Goal: Transaction & Acquisition: Purchase product/service

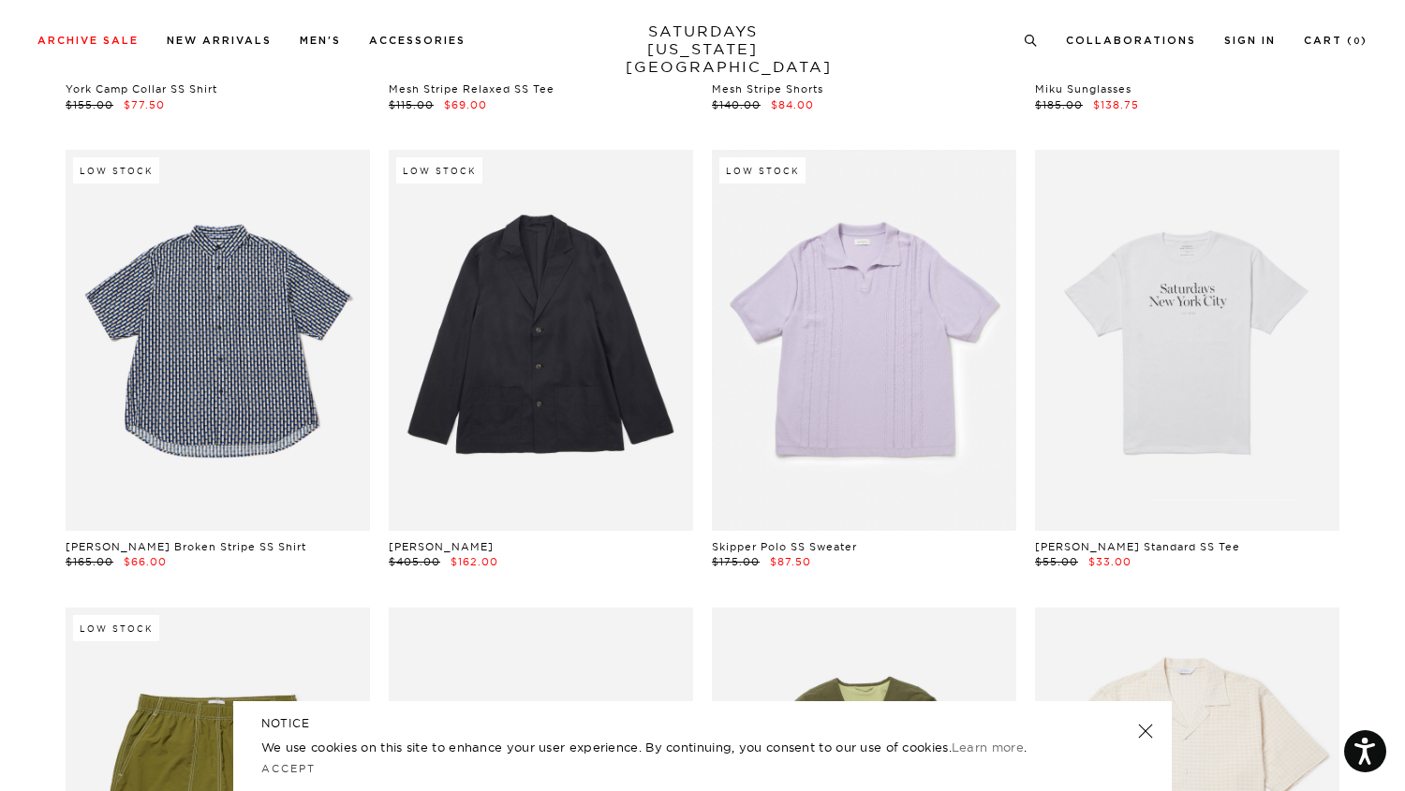
scroll to position [9647, 11]
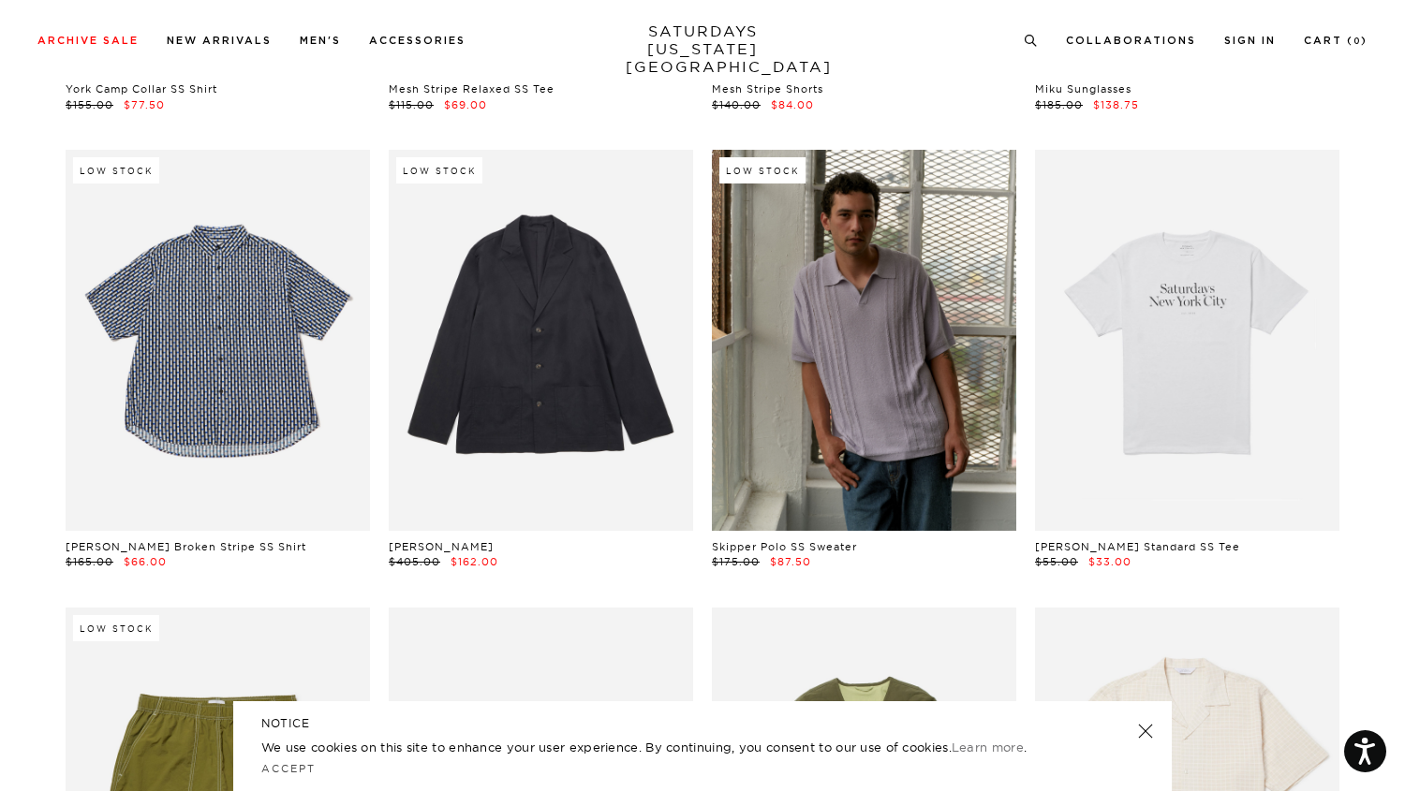
click at [1146, 725] on link at bounding box center [1145, 731] width 26 height 26
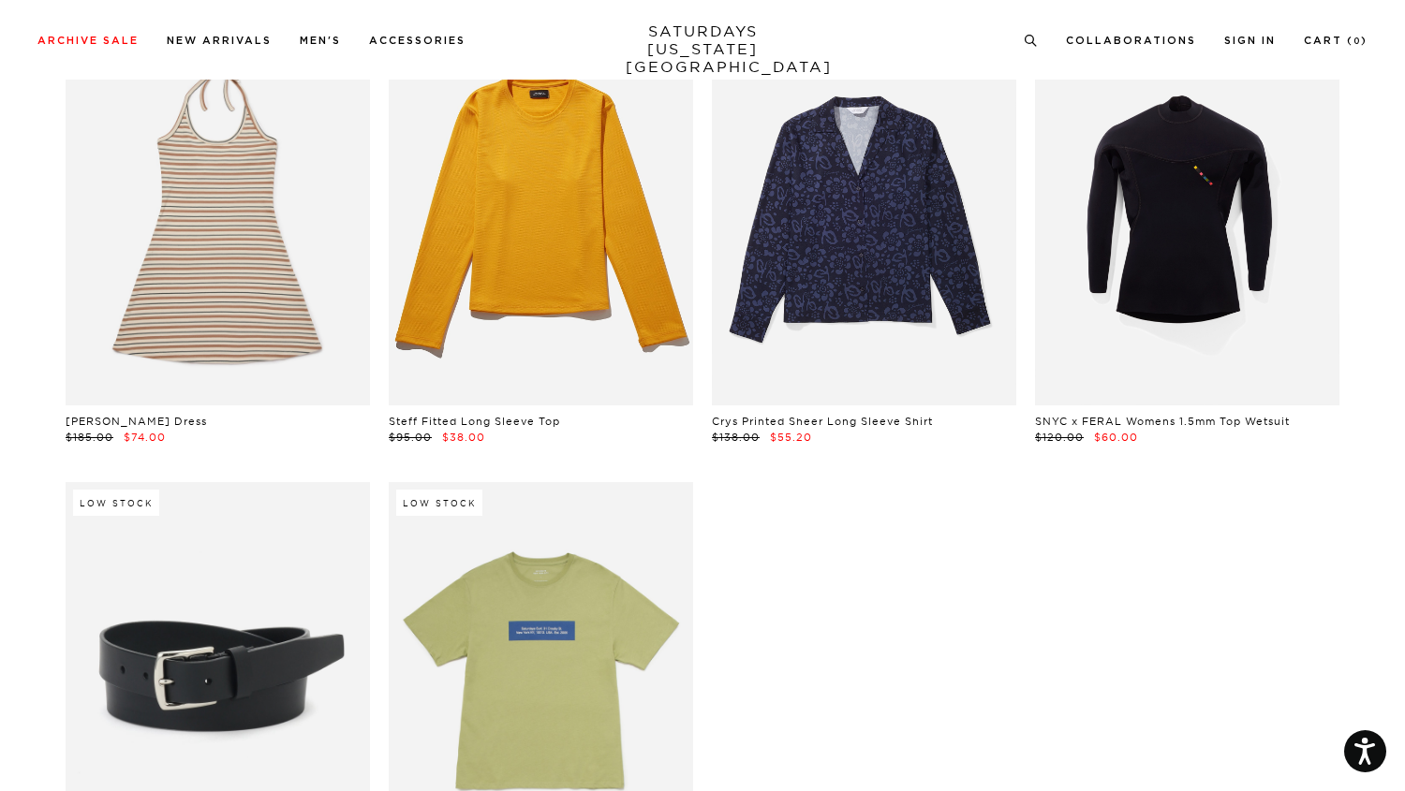
scroll to position [42406, 6]
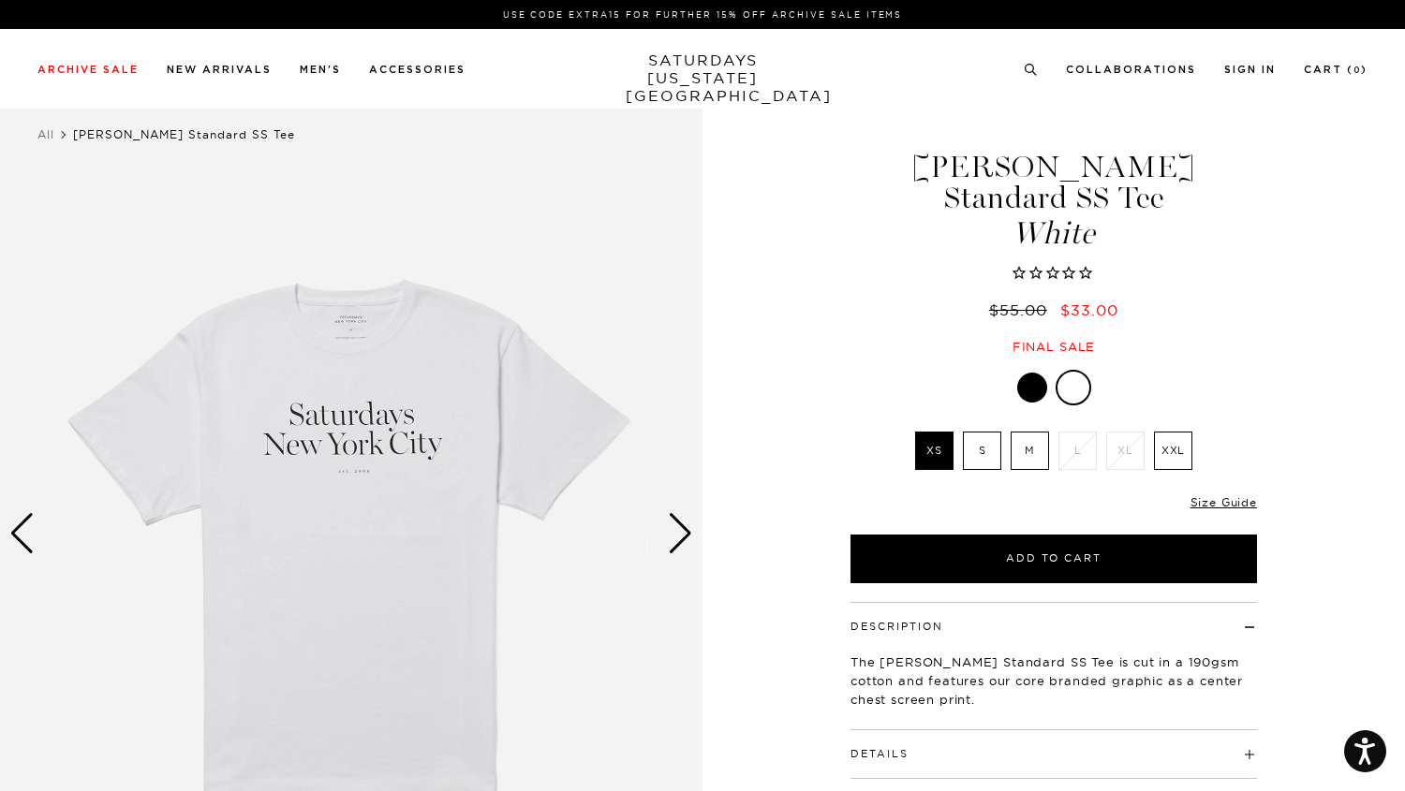
click at [1035, 373] on div at bounding box center [1032, 388] width 30 height 30
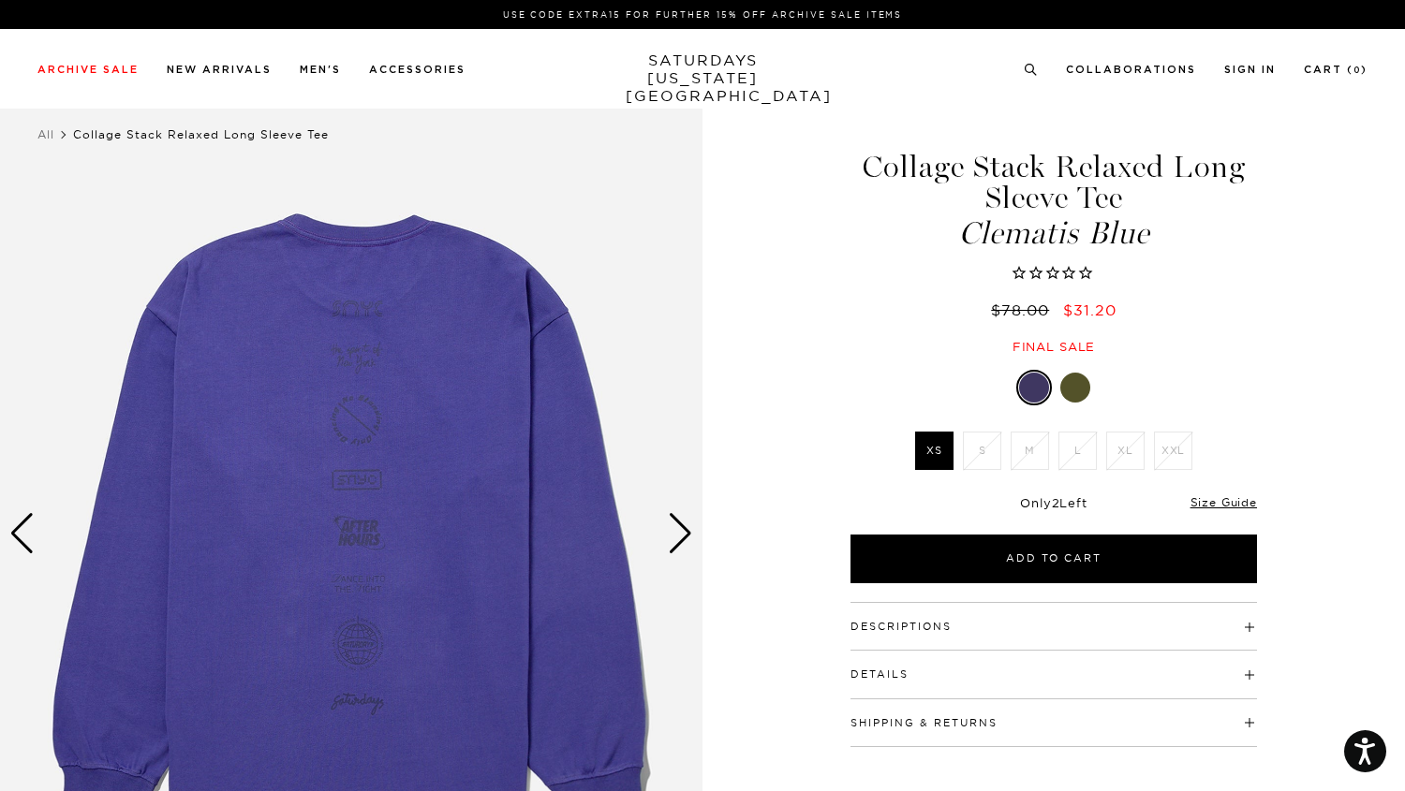
click at [679, 538] on div "Next slide" at bounding box center [680, 533] width 25 height 41
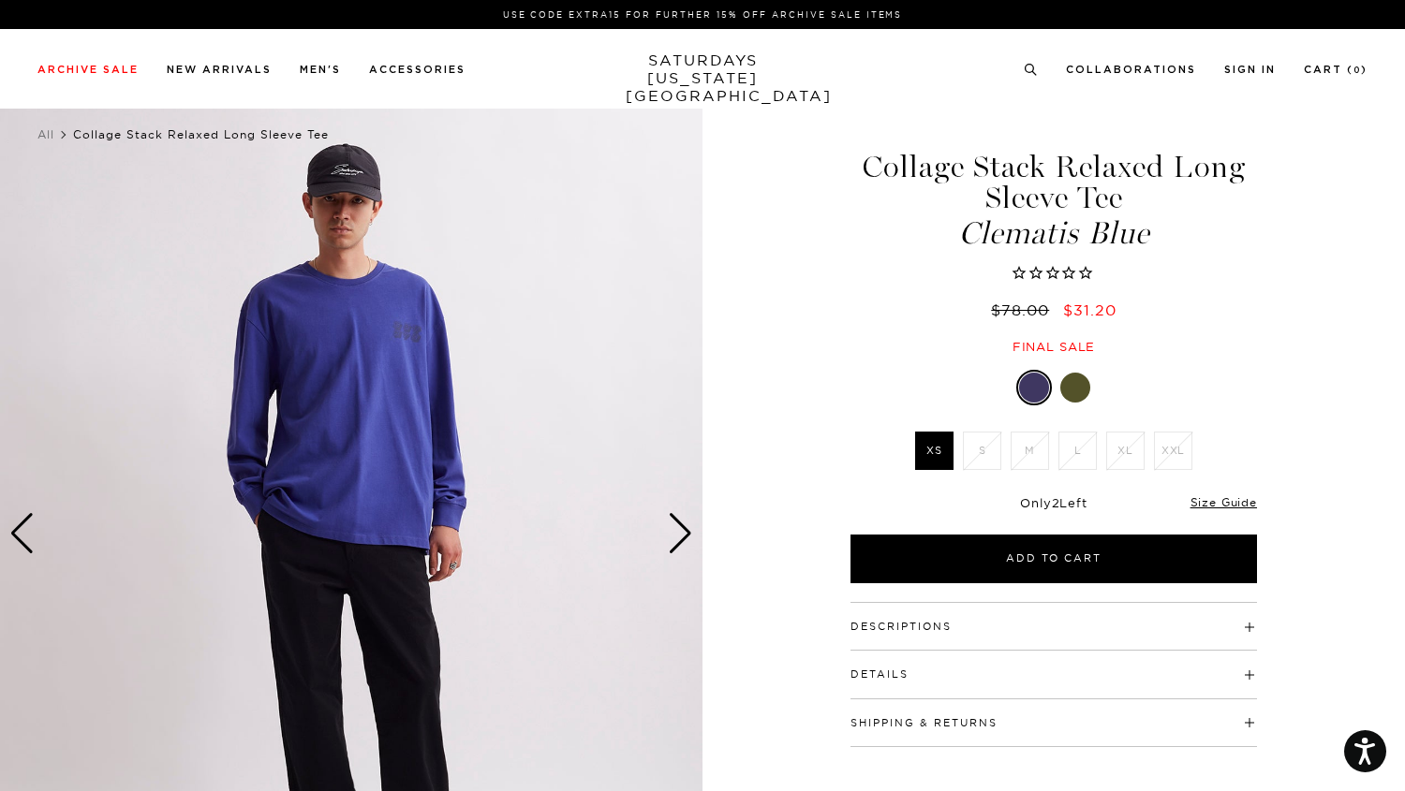
click at [679, 538] on div "Next slide" at bounding box center [680, 533] width 25 height 41
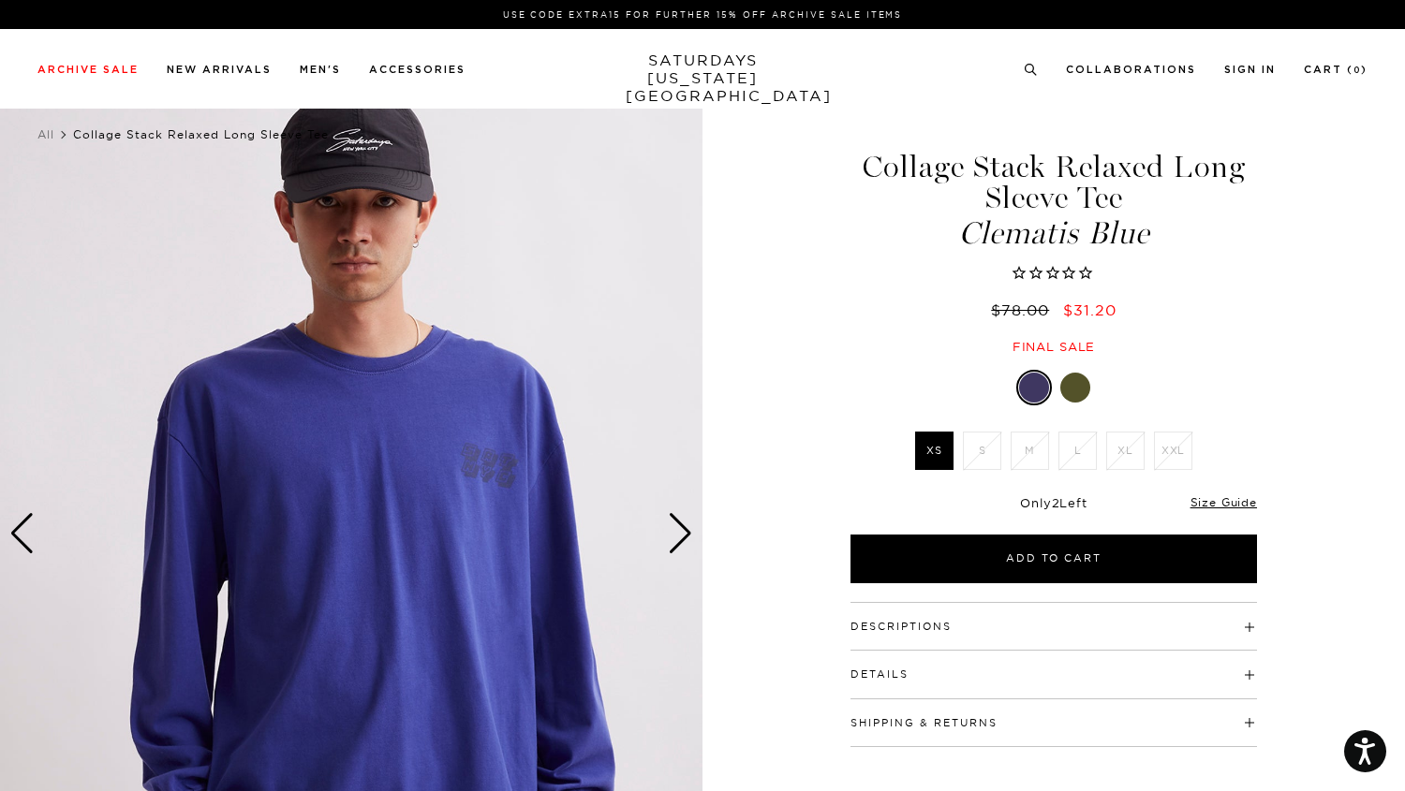
click at [679, 538] on div "Next slide" at bounding box center [680, 533] width 25 height 41
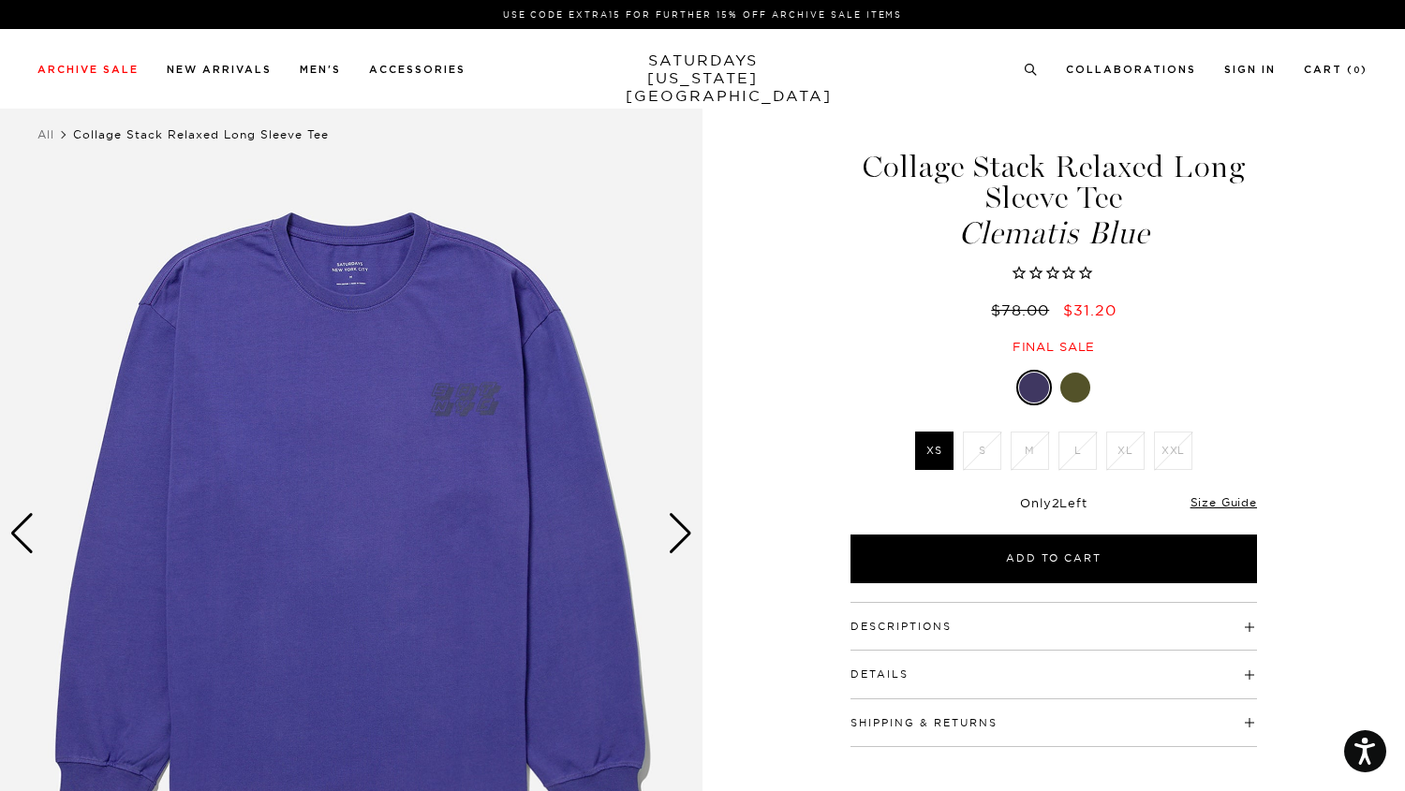
click at [1086, 389] on div at bounding box center [1075, 388] width 30 height 30
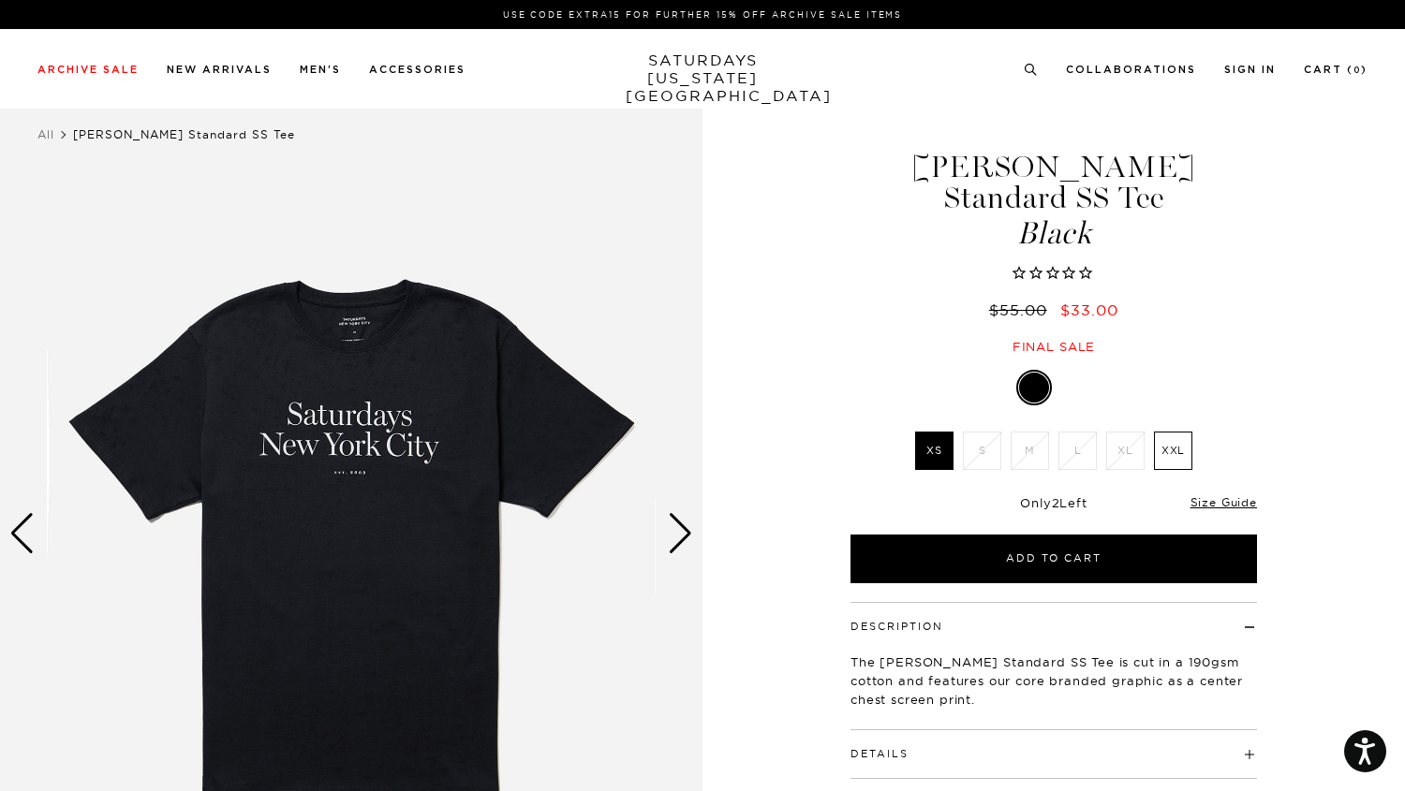
click at [1078, 373] on div at bounding box center [1075, 388] width 30 height 30
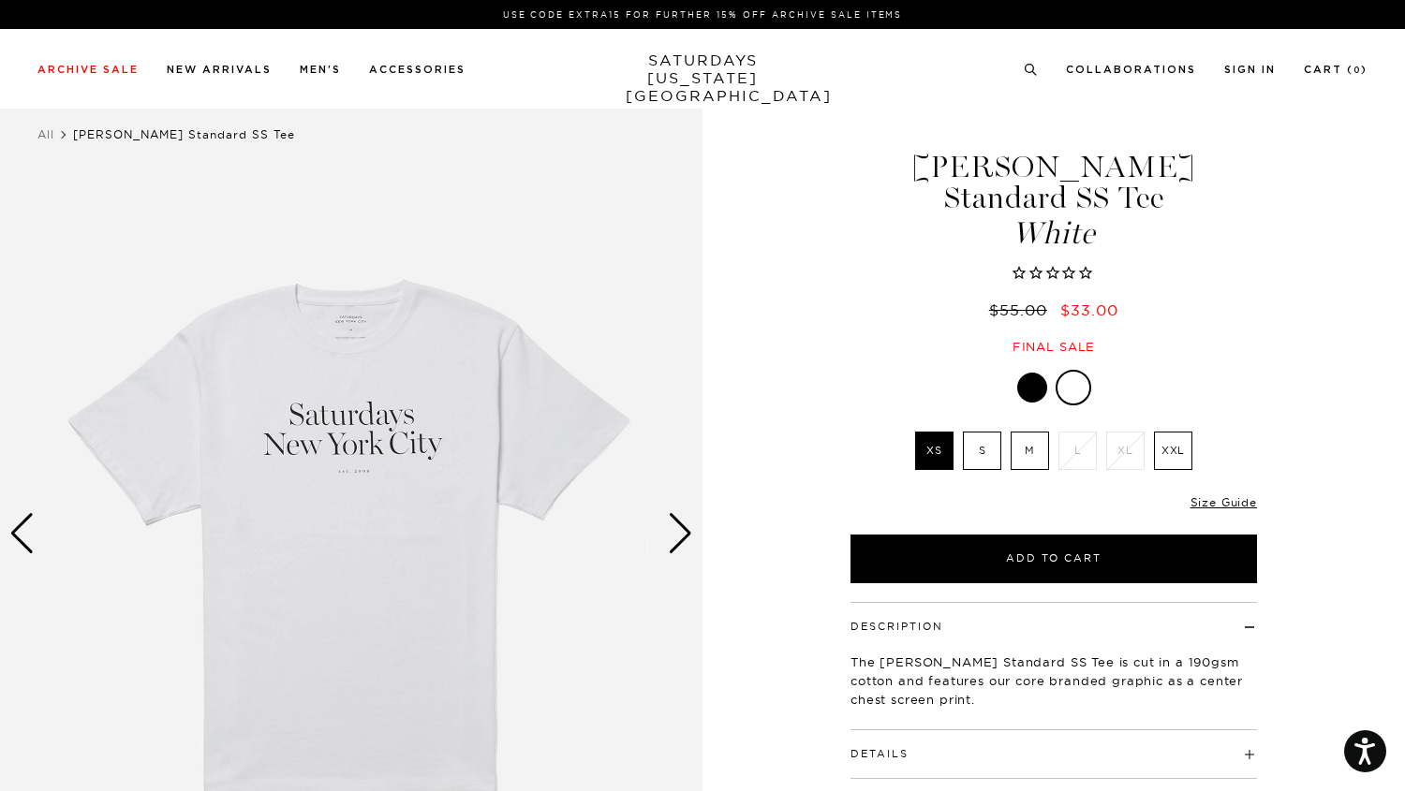
click at [1029, 432] on label "M" at bounding box center [1030, 451] width 38 height 38
click at [0, 0] on input "M" at bounding box center [0, 0] width 0 height 0
click at [679, 531] on div "Next slide" at bounding box center [680, 533] width 25 height 41
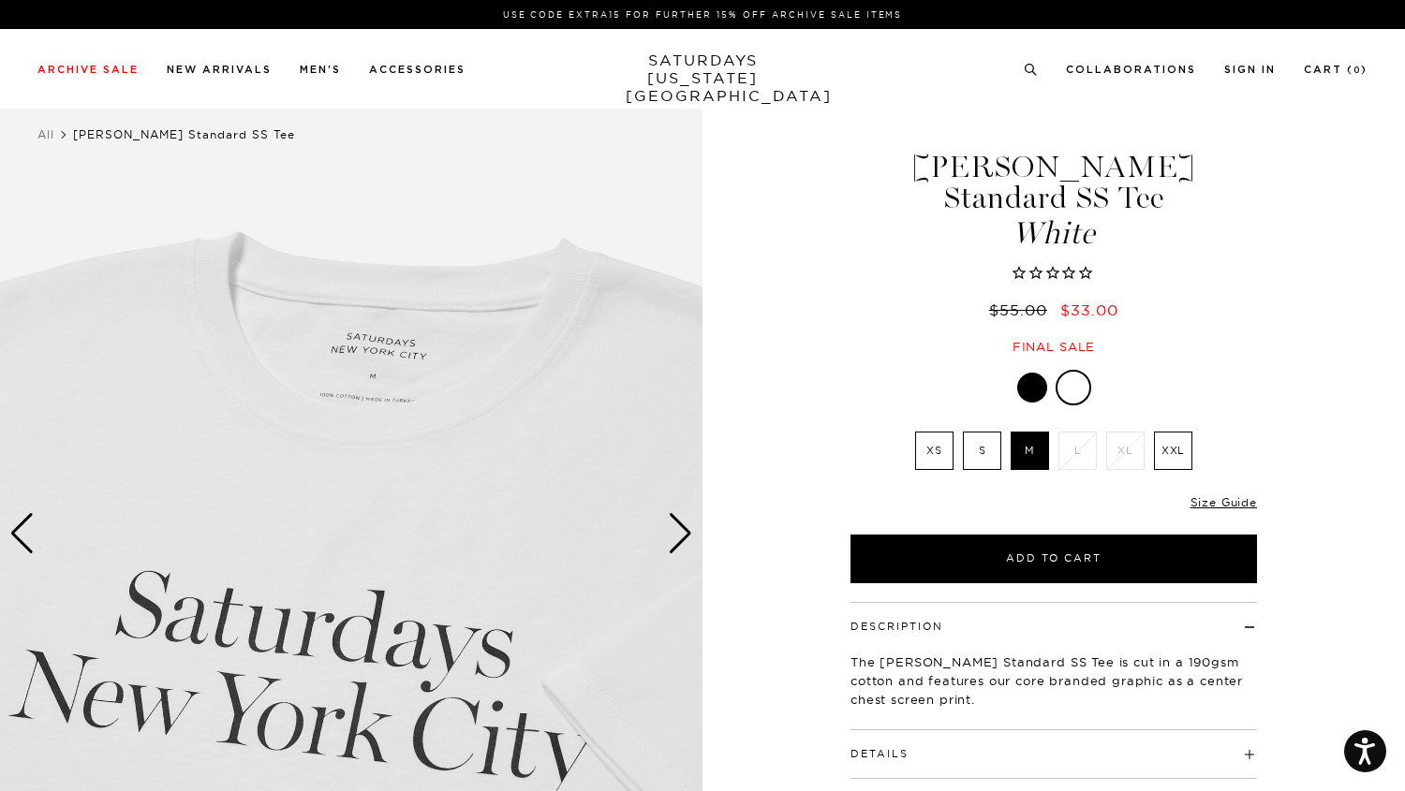
click at [679, 531] on div "Next slide" at bounding box center [680, 533] width 25 height 41
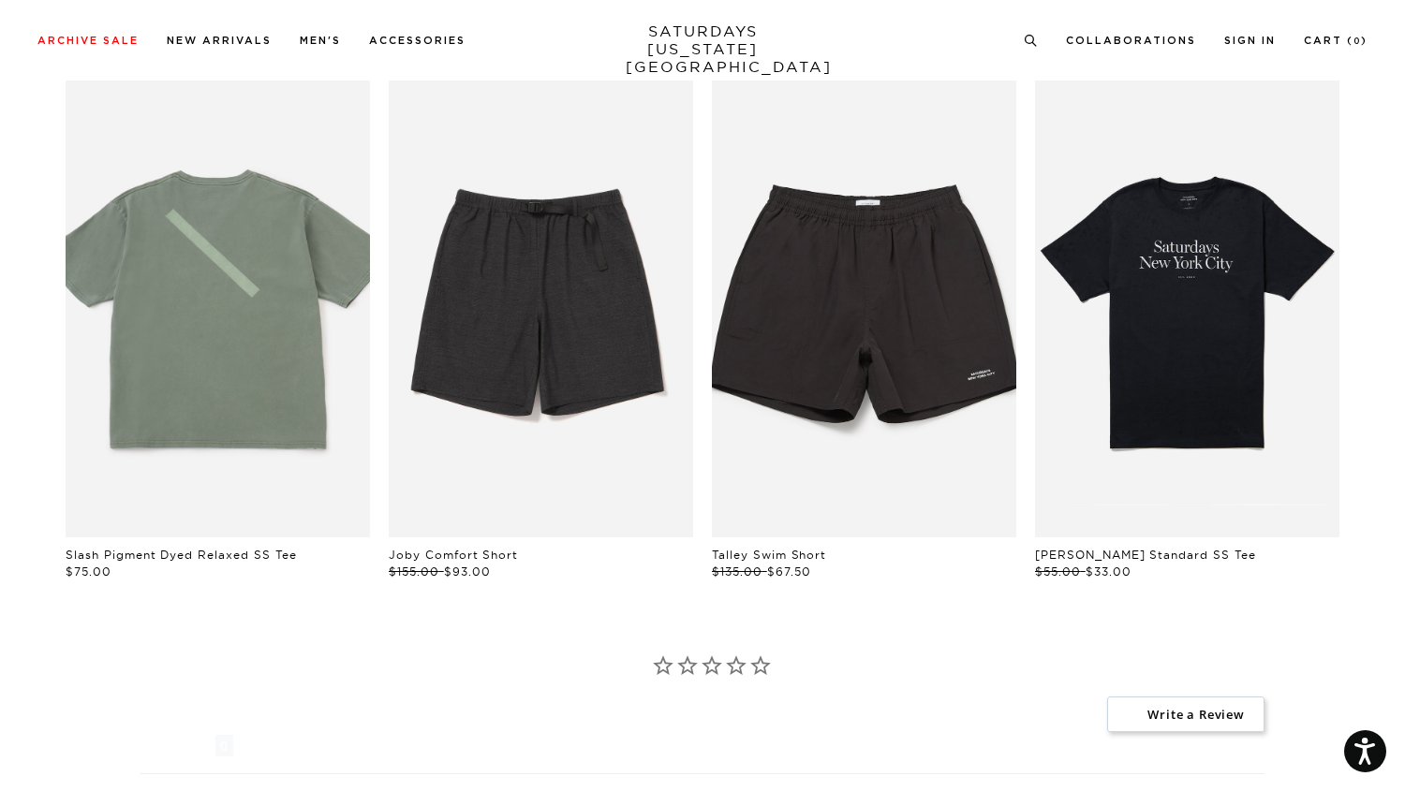
scroll to position [0, 7]
